Goal: Check status: Check status

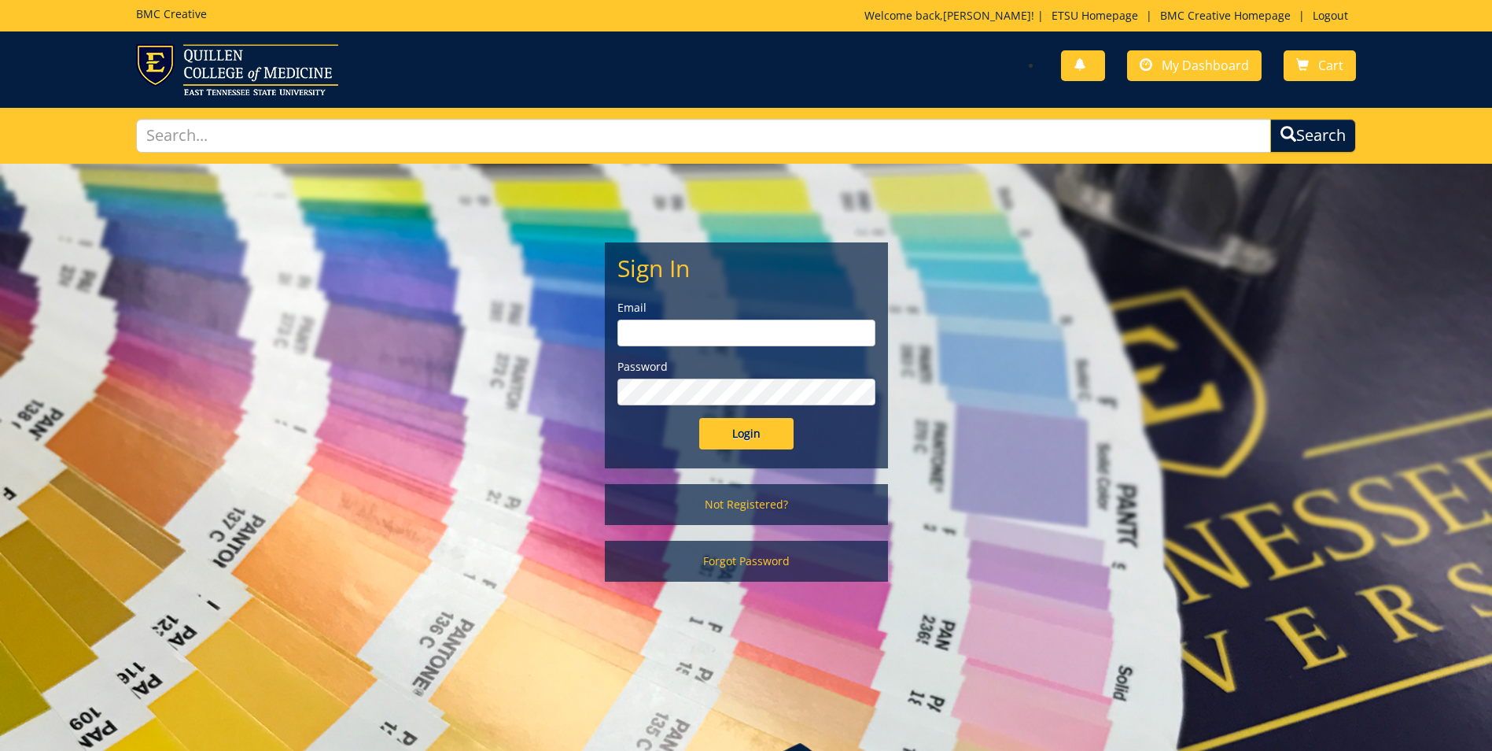
type input "[EMAIL_ADDRESS][DOMAIN_NAME]"
click at [747, 437] on input "Login" at bounding box center [746, 433] width 94 height 31
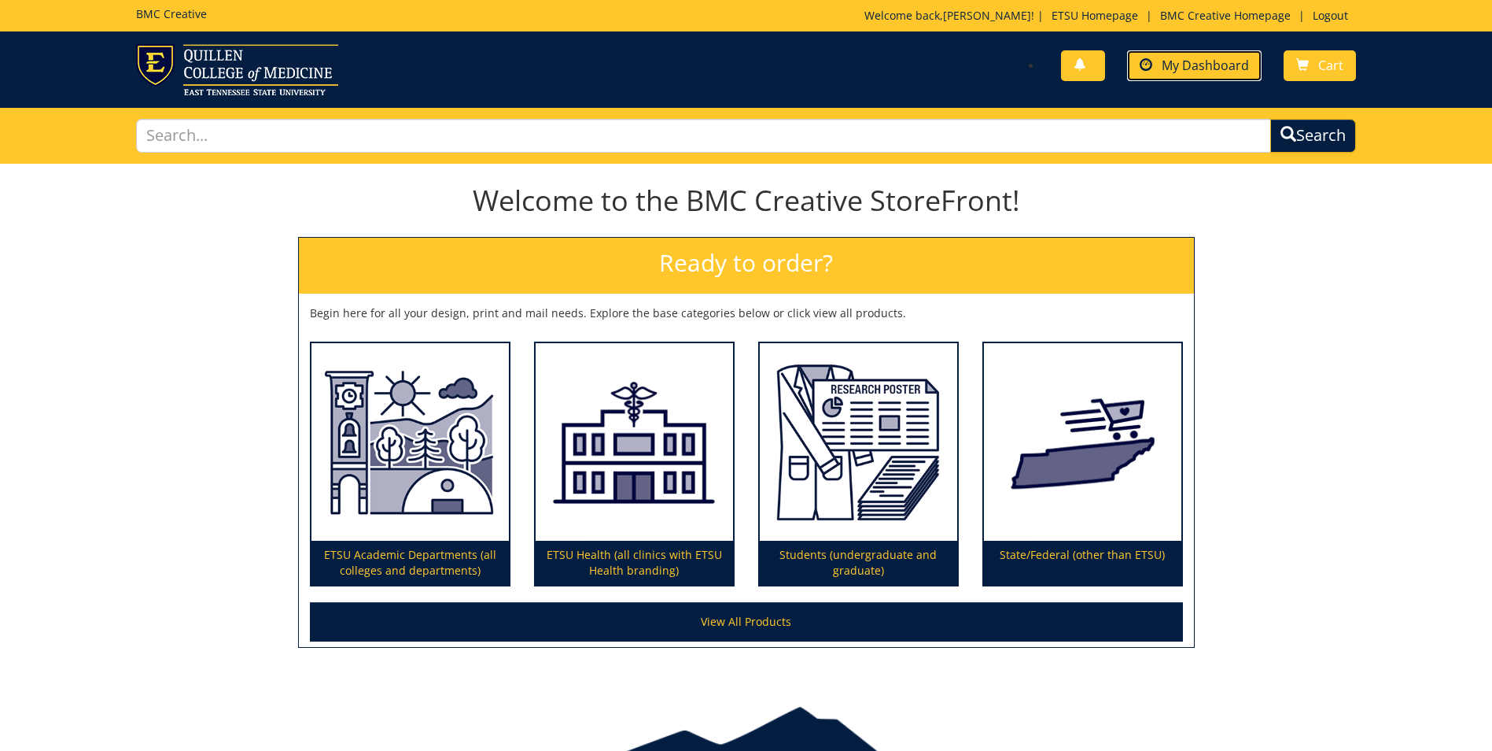
click at [1178, 65] on span "My Dashboard" at bounding box center [1205, 65] width 87 height 17
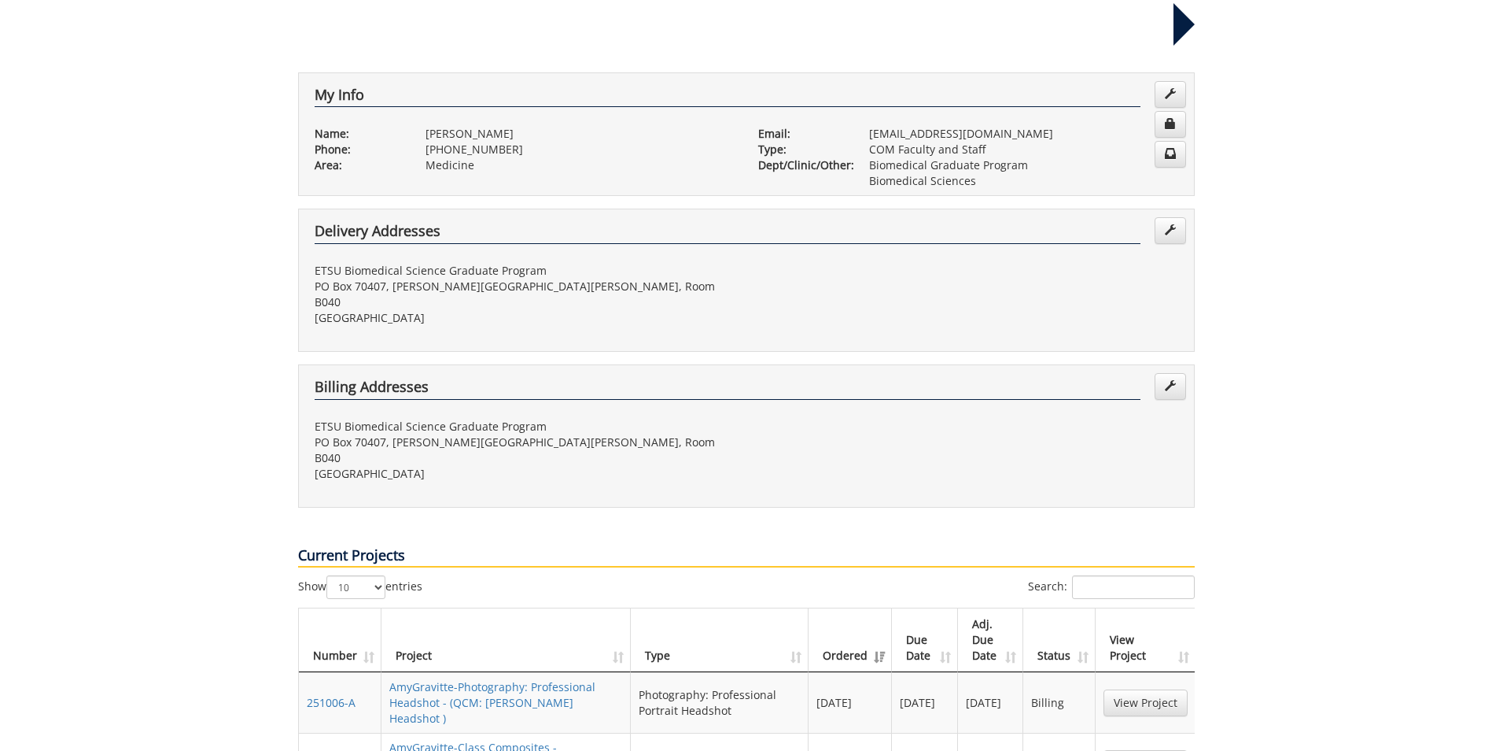
scroll to position [393, 0]
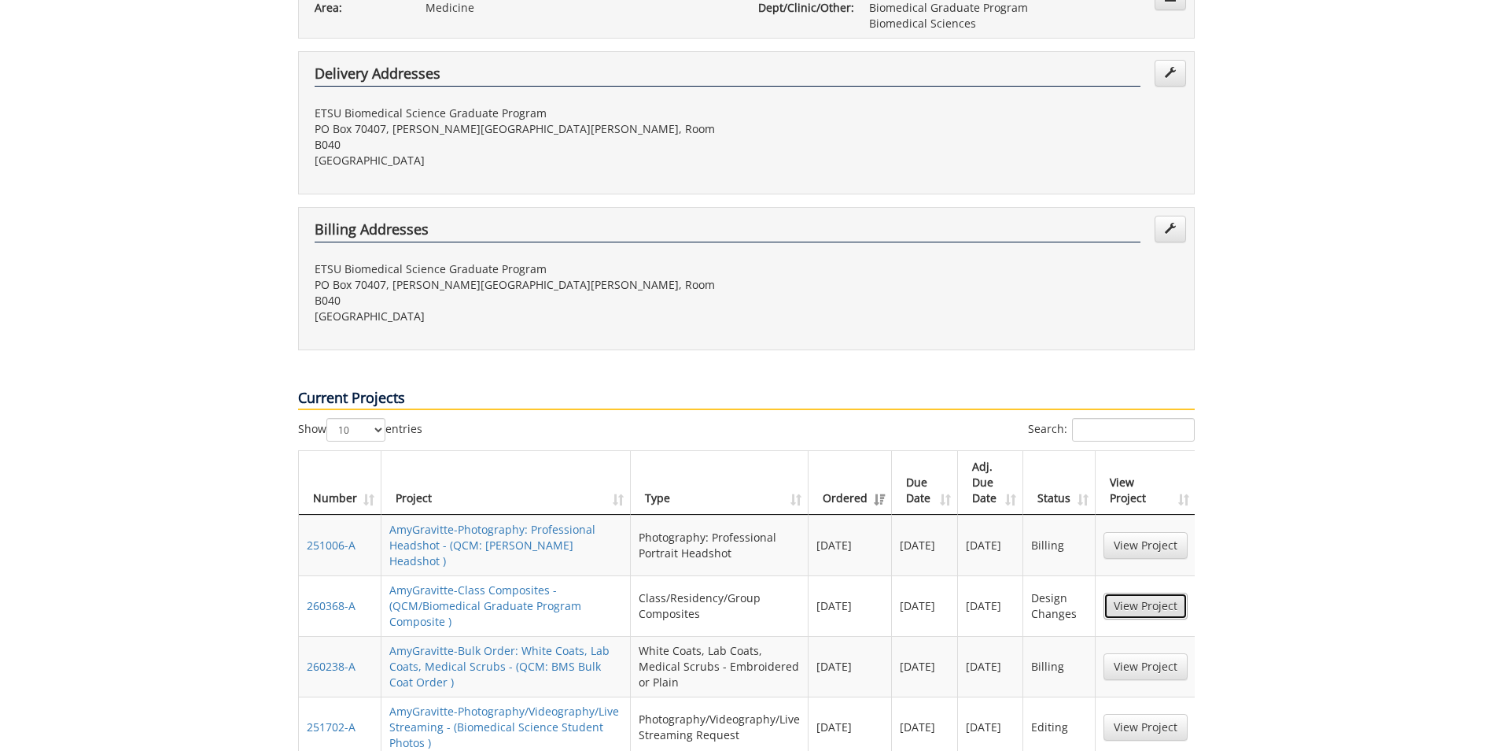
click at [1119, 592] on link "View Project" at bounding box center [1146, 605] width 84 height 27
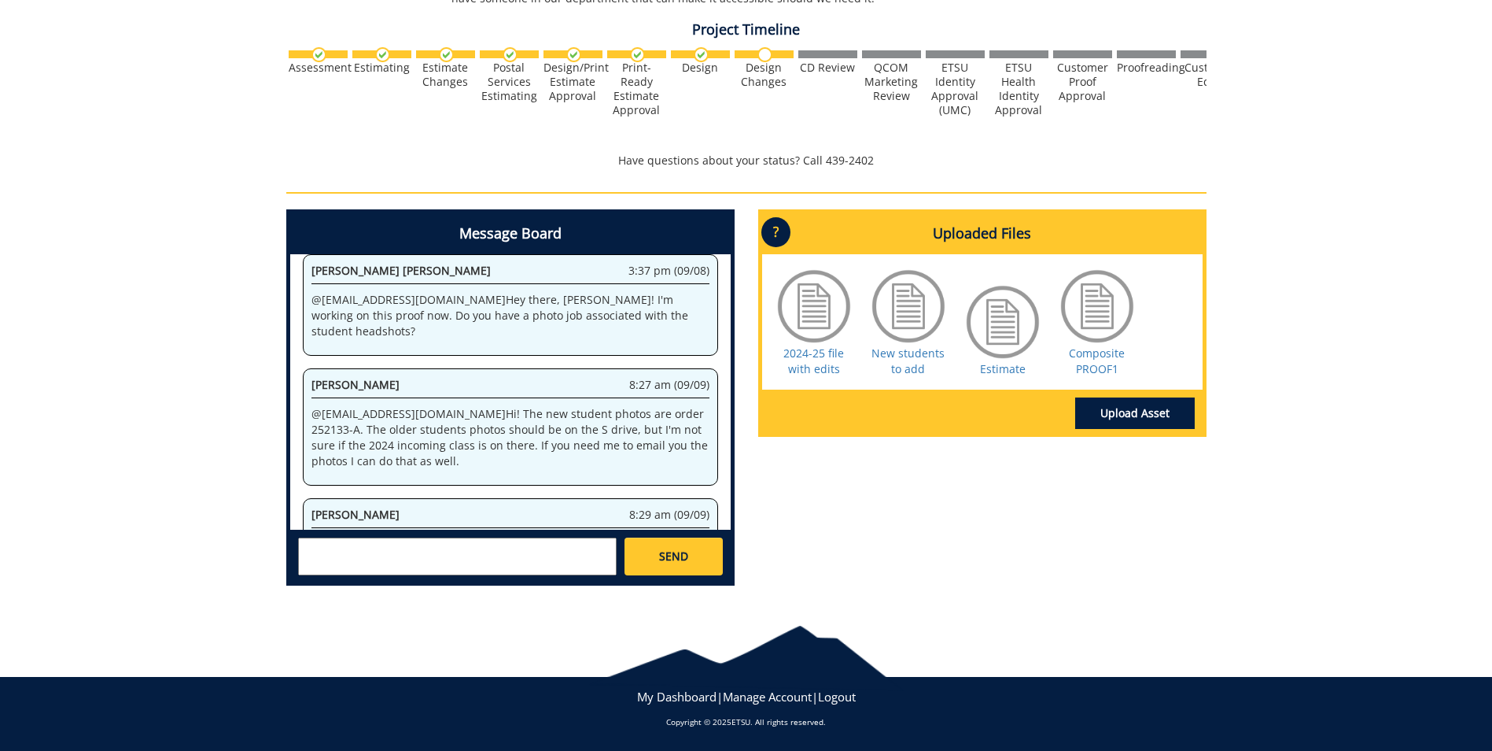
scroll to position [1000, 0]
